Goal: Complete application form

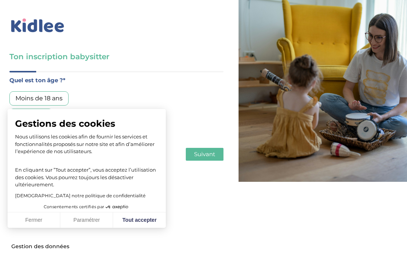
click at [145, 217] on button "Tout accepter" at bounding box center [139, 220] width 53 height 16
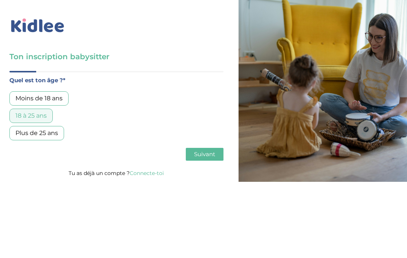
click at [200, 159] on button "Suivant" at bounding box center [205, 154] width 38 height 13
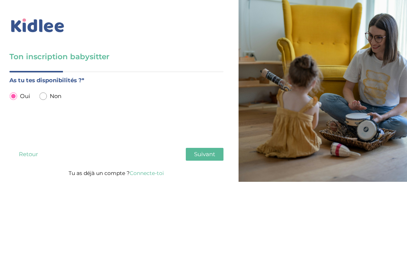
click at [207, 156] on span "Suivant" at bounding box center [204, 153] width 21 height 7
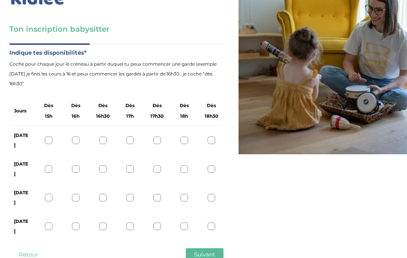
scroll to position [33, 0]
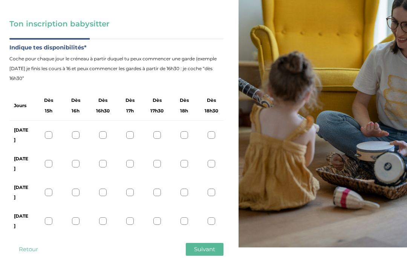
click at [159, 133] on div at bounding box center [157, 135] width 8 height 8
click at [160, 160] on div at bounding box center [157, 164] width 8 height 8
click at [162, 178] on div "Jeudi" at bounding box center [116, 192] width 214 height 29
click at [159, 217] on div at bounding box center [157, 221] width 8 height 8
click at [163, 178] on div "Jeudi" at bounding box center [116, 192] width 214 height 29
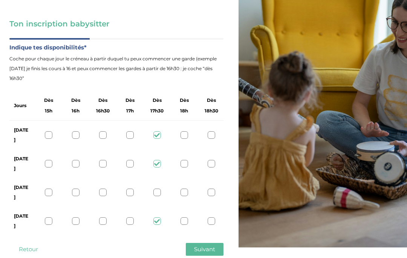
click at [158, 188] on div at bounding box center [157, 192] width 8 height 8
click at [187, 217] on div at bounding box center [184, 221] width 8 height 8
click at [188, 188] on div at bounding box center [184, 192] width 8 height 8
click at [190, 149] on div "Mardi" at bounding box center [116, 163] width 214 height 29
click at [188, 125] on div "Lundi" at bounding box center [116, 135] width 214 height 29
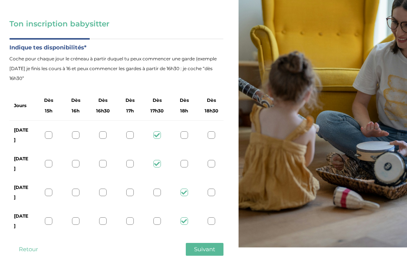
click at [214, 126] on div "Lundi" at bounding box center [116, 135] width 214 height 29
click at [214, 160] on div at bounding box center [212, 164] width 8 height 8
click at [213, 188] on div at bounding box center [212, 192] width 8 height 8
click at [215, 217] on div at bounding box center [212, 221] width 8 height 8
click at [159, 160] on div at bounding box center [157, 164] width 8 height 8
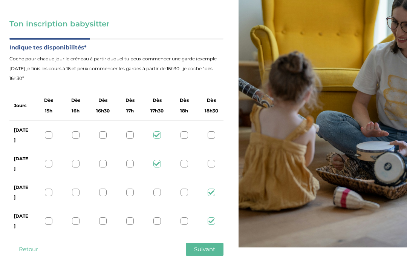
click at [160, 188] on div at bounding box center [157, 192] width 8 height 8
click at [161, 217] on div at bounding box center [157, 221] width 8 height 8
click at [49, 217] on div at bounding box center [49, 221] width 8 height 8
click at [133, 178] on div "Jeudi" at bounding box center [116, 192] width 214 height 29
click at [133, 160] on div at bounding box center [130, 164] width 8 height 8
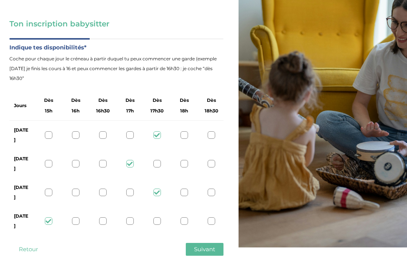
click at [131, 131] on div at bounding box center [130, 135] width 8 height 8
click at [133, 188] on div at bounding box center [130, 192] width 8 height 8
click at [158, 188] on div at bounding box center [157, 192] width 8 height 8
click at [158, 160] on div at bounding box center [157, 164] width 8 height 8
click at [158, 131] on div at bounding box center [157, 135] width 8 height 8
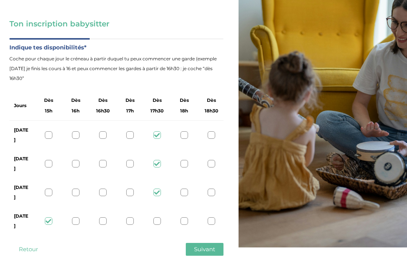
click at [219, 243] on button "Suivant" at bounding box center [205, 249] width 38 height 13
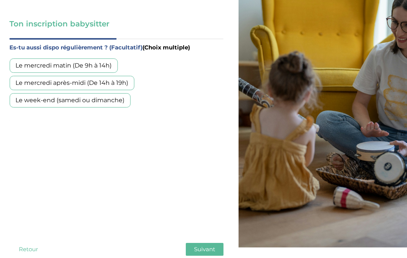
click at [35, 243] on button "Retour" at bounding box center [28, 249] width 38 height 13
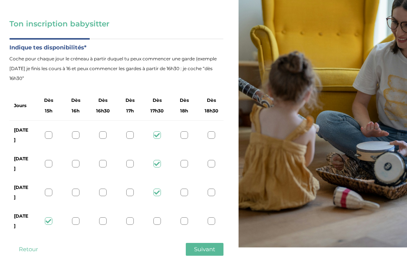
click at [147, 206] on div "Vendredi" at bounding box center [116, 220] width 214 height 29
click at [133, 206] on div "Vendredi" at bounding box center [116, 220] width 214 height 29
click at [106, 217] on div at bounding box center [103, 221] width 8 height 8
click at [202, 245] on span "Suivant" at bounding box center [204, 248] width 21 height 7
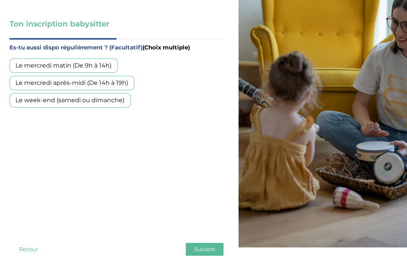
click at [121, 98] on div "Le week-end (samedi ou dimanche)" at bounding box center [69, 100] width 121 height 14
click at [215, 243] on button "Suivant" at bounding box center [205, 249] width 38 height 13
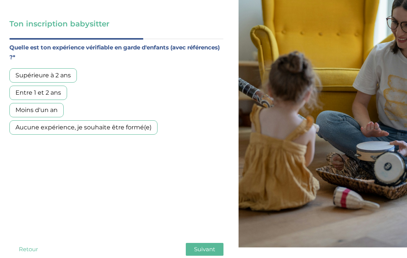
click at [70, 74] on div "Supérieure à 2 ans" at bounding box center [42, 75] width 67 height 14
click at [61, 94] on div "Entre 1 et 2 ans" at bounding box center [38, 93] width 58 height 14
click at [58, 109] on div "Moins d'un an" at bounding box center [36, 110] width 54 height 14
click at [64, 121] on div "Aucune expérience, je souhaite être formé(e)" at bounding box center [83, 127] width 148 height 14
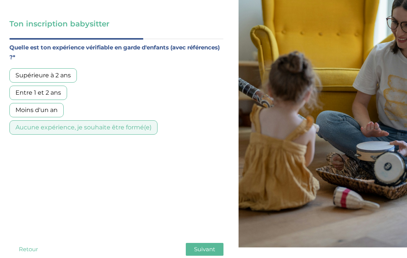
click at [108, 89] on div "Supérieure à 2 ans Entre 1 et 2 ans Moins d'un an Aucune expérience, je souhait…" at bounding box center [116, 101] width 214 height 66
click at [57, 110] on div "Moins d'un an" at bounding box center [36, 110] width 54 height 14
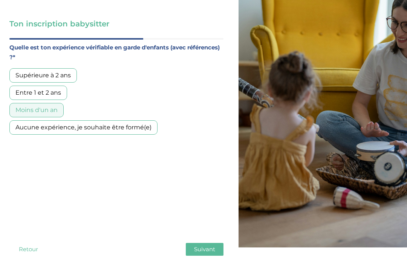
click at [68, 71] on div "Supérieure à 2 ans" at bounding box center [42, 75] width 67 height 14
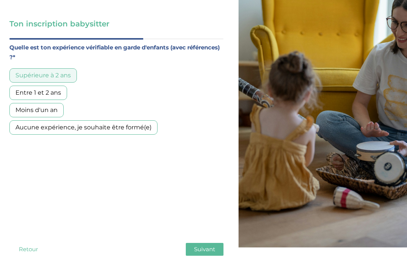
click at [58, 90] on div "Entre 1 et 2 ans" at bounding box center [38, 93] width 58 height 14
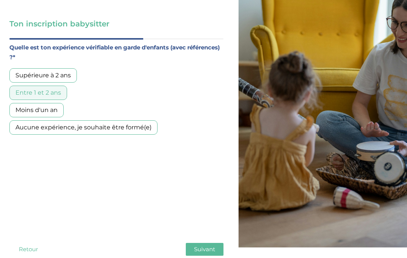
click at [55, 108] on div "Moins d'un an" at bounding box center [36, 110] width 54 height 14
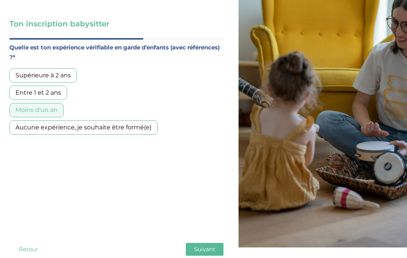
click at [55, 92] on div "Entre 1 et 2 ans" at bounding box center [38, 93] width 58 height 14
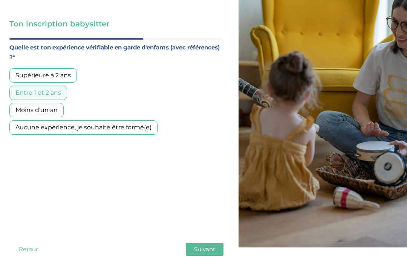
click at [213, 245] on span "Suivant" at bounding box center [204, 248] width 21 height 7
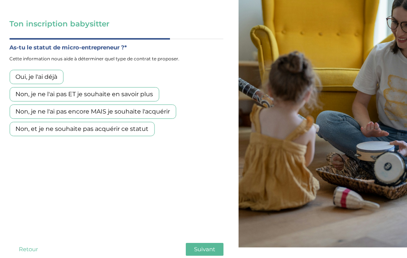
click at [143, 128] on div "Non, et je ne souhaite pas acquérir ce statut" at bounding box center [81, 129] width 145 height 14
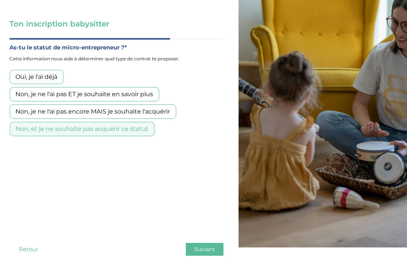
click at [210, 245] on span "Suivant" at bounding box center [204, 248] width 21 height 7
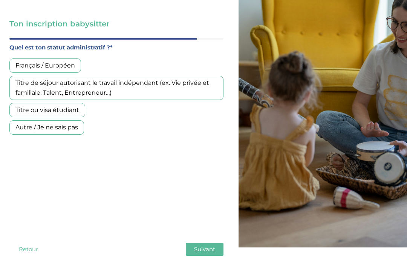
click at [73, 63] on div "Français / Européen" at bounding box center [45, 65] width 72 height 14
click at [219, 243] on button "Suivant" at bounding box center [205, 249] width 38 height 13
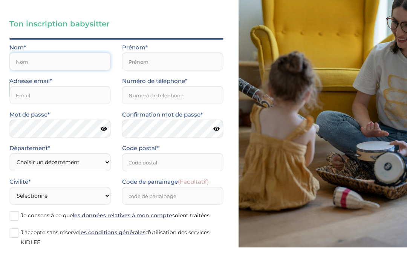
click at [86, 63] on input "text" at bounding box center [59, 61] width 101 height 18
type input "Cia"
click at [99, 93] on input "email" at bounding box center [59, 95] width 101 height 18
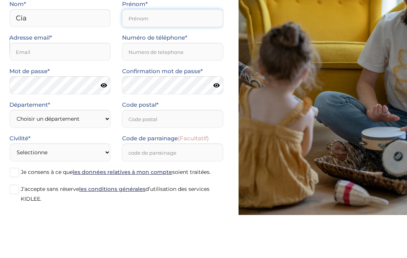
click at [200, 52] on input "text" at bounding box center [172, 61] width 101 height 18
type input "Lilou"
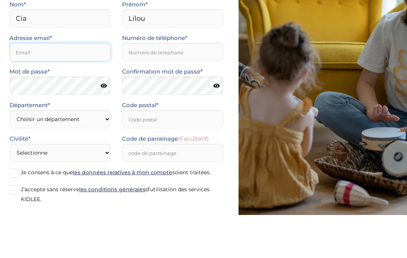
click at [39, 86] on input "email" at bounding box center [59, 95] width 101 height 18
type input "lilou.cia10@gmail.com"
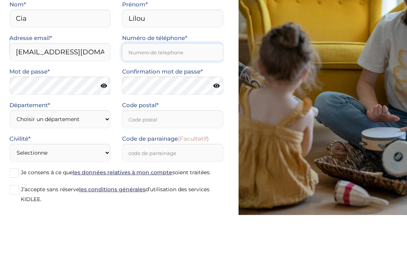
click at [137, 86] on input "Numéro de téléphone*" at bounding box center [172, 95] width 101 height 18
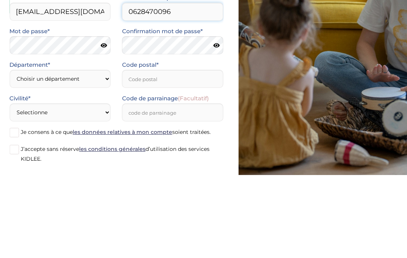
type input "0628470096"
click at [101, 126] on icon at bounding box center [104, 129] width 6 height 6
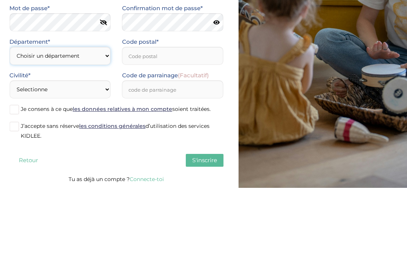
click at [97, 117] on select "Choisir un département Paris (75) Hauts-de-Seine (92) Yvelines (78) Val-de-Marn…" at bounding box center [59, 126] width 101 height 18
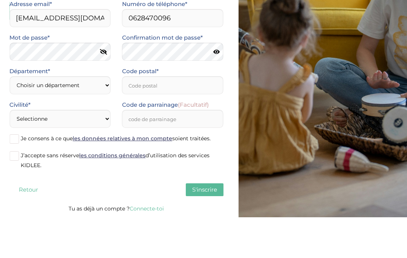
click at [93, 117] on select "Choisir un département Paris (75) Hauts-de-Seine (92) Yvelines (78) Val-de-Marn…" at bounding box center [59, 126] width 101 height 18
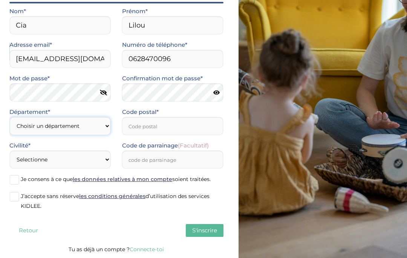
select select "0"
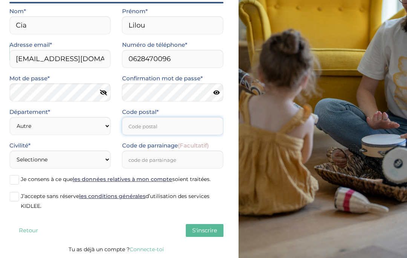
click at [170, 128] on input "Code postal*" at bounding box center [172, 126] width 101 height 18
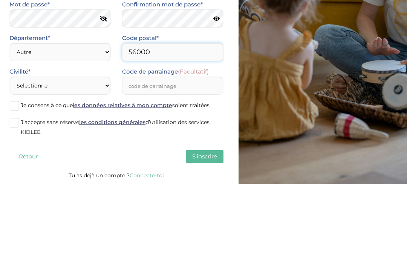
type input "56000"
click at [91, 150] on select "Selectionne Mr Mme" at bounding box center [59, 159] width 101 height 18
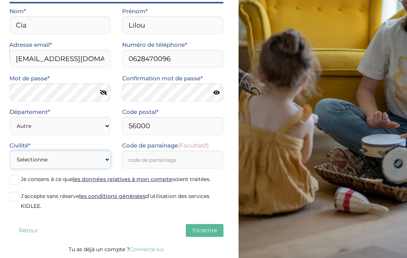
select select "1"
click at [10, 196] on span at bounding box center [13, 196] width 9 height 9
click at [0, 0] on input "J’accepte sans réserve les conditions générales d’utilisation des services KIDL…" at bounding box center [0, 0] width 0 height 0
click at [193, 229] on span "S'inscrire" at bounding box center [204, 229] width 25 height 7
click at [17, 180] on span at bounding box center [13, 179] width 9 height 9
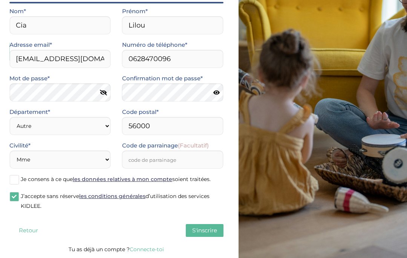
click at [0, 0] on input "Je consens à ce que les données relatives à mon compte soient traitées." at bounding box center [0, 0] width 0 height 0
click at [204, 231] on span "S'inscrire" at bounding box center [204, 229] width 25 height 7
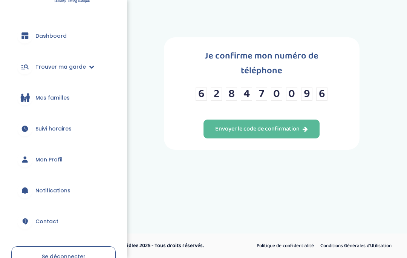
scroll to position [34, 0]
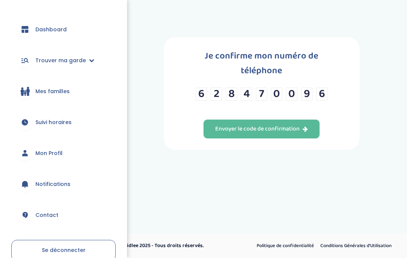
click at [39, 153] on span "Mon Profil" at bounding box center [48, 153] width 27 height 8
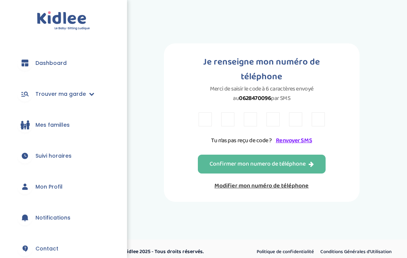
click at [207, 125] on input "text" at bounding box center [205, 119] width 13 height 14
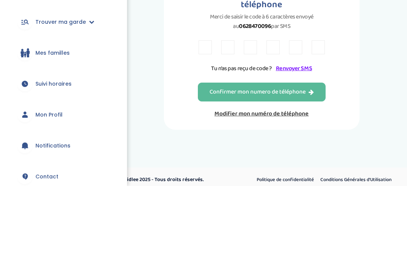
type input "2"
type input "B"
type input "R"
type input "7"
type input "F"
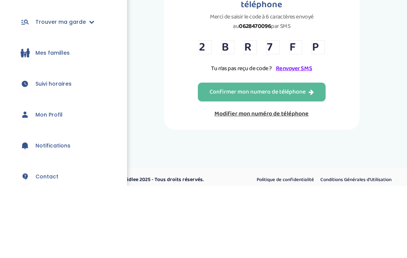
type input "P"
click at [226, 160] on div "Confirmer mon numero de téléphone" at bounding box center [262, 164] width 104 height 9
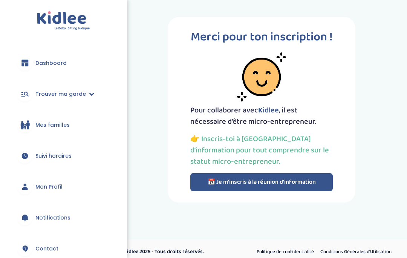
click at [32, 190] on link "Mon Profil" at bounding box center [63, 186] width 104 height 27
click at [41, 152] on span "Suivi horaires" at bounding box center [53, 156] width 36 height 8
click at [34, 188] on link "Mon Profil" at bounding box center [63, 186] width 104 height 27
click at [40, 182] on link "Mon Profil" at bounding box center [63, 186] width 104 height 27
click at [58, 187] on span "Mon Profil" at bounding box center [48, 187] width 27 height 8
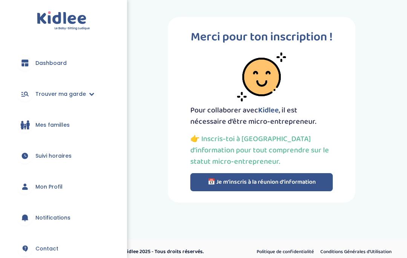
click at [80, 95] on span "Trouver ma garde" at bounding box center [60, 94] width 50 height 8
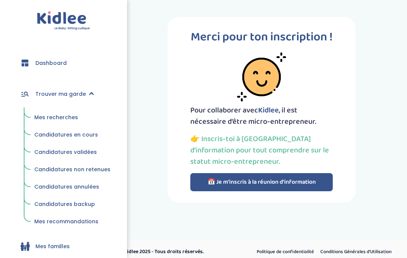
click at [70, 117] on span "Mes recherches" at bounding box center [56, 117] width 44 height 8
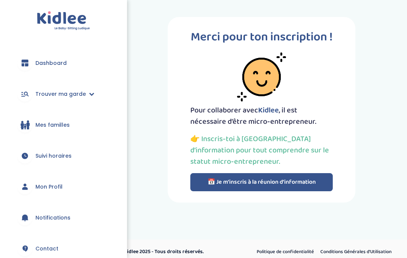
click at [42, 58] on link "Dashboard" at bounding box center [63, 62] width 104 height 27
click at [40, 64] on span "Dashboard" at bounding box center [50, 63] width 31 height 8
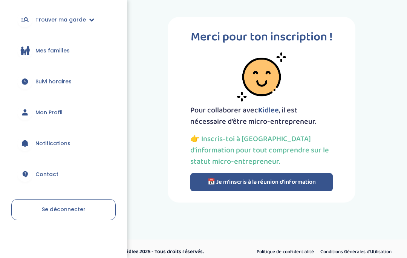
scroll to position [74, 0]
click at [61, 115] on span "Mon Profil" at bounding box center [48, 113] width 27 height 8
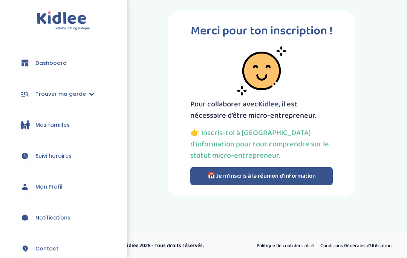
scroll to position [33, 0]
